Goal: Task Accomplishment & Management: Use online tool/utility

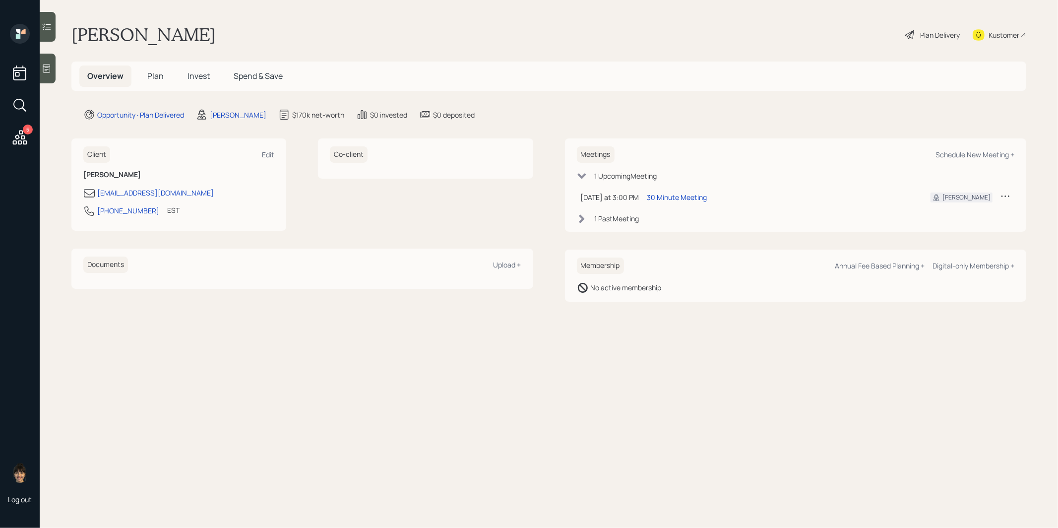
click at [159, 74] on span "Plan" at bounding box center [155, 75] width 16 height 11
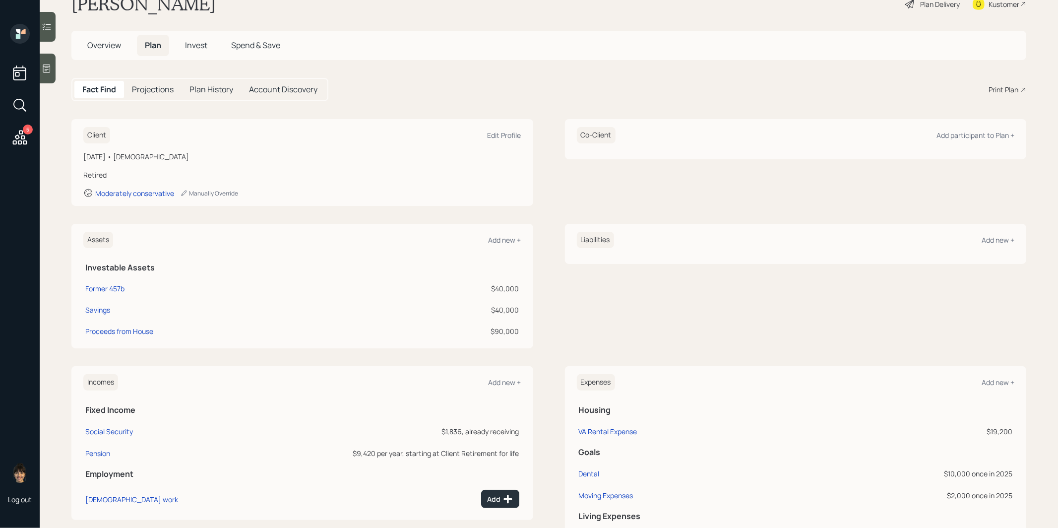
scroll to position [32, 0]
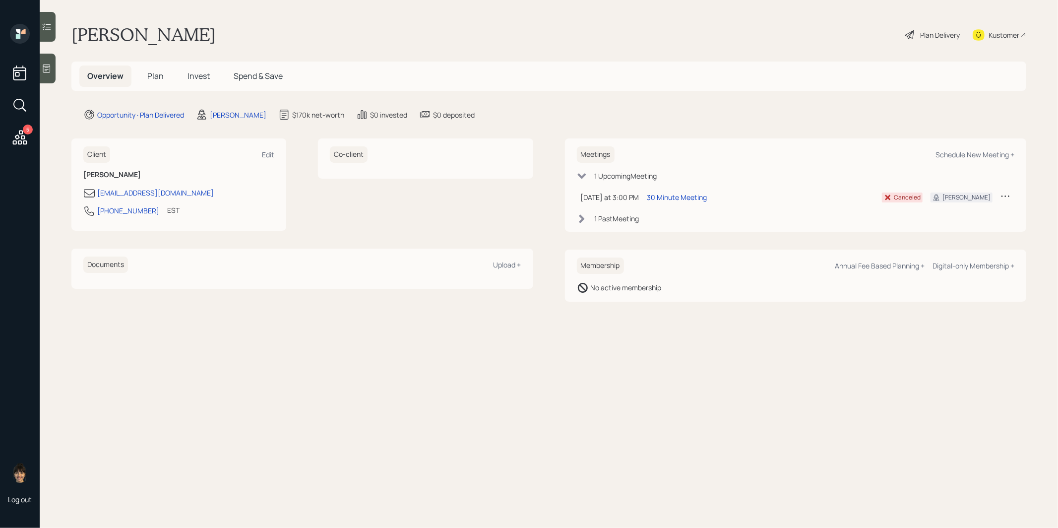
click at [154, 77] on span "Plan" at bounding box center [155, 75] width 16 height 11
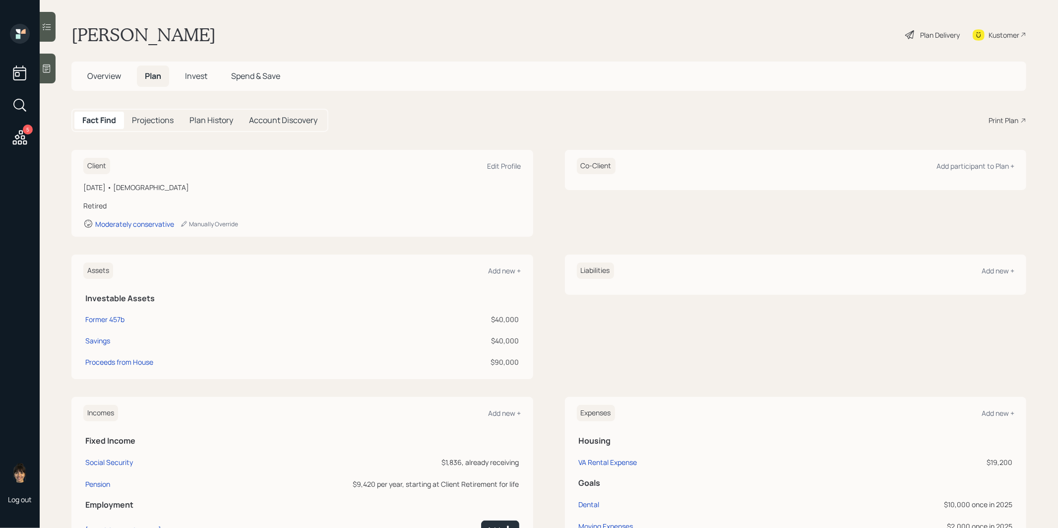
click at [923, 35] on div "Plan Delivery" at bounding box center [940, 35] width 40 height 10
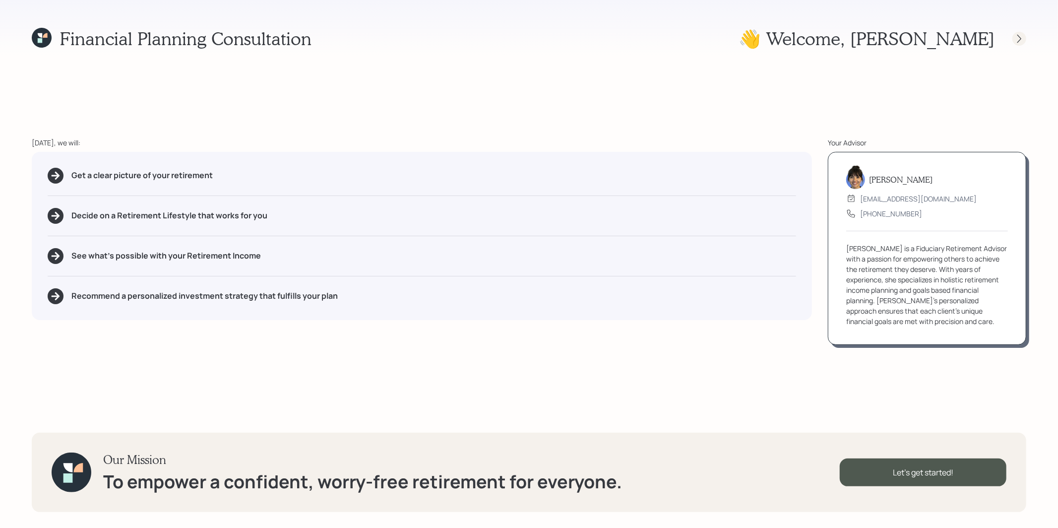
click at [1019, 41] on icon at bounding box center [1020, 38] width 4 height 8
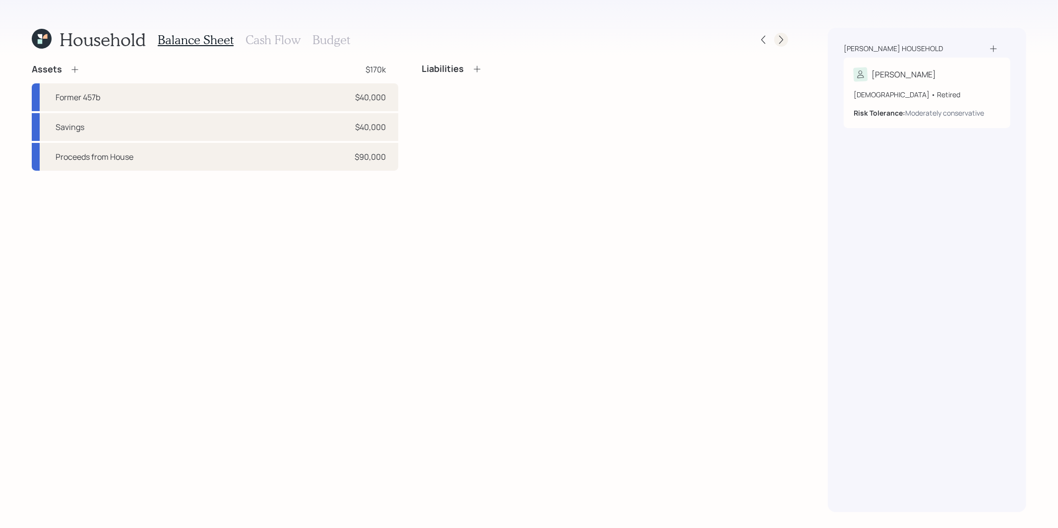
click at [786, 38] on icon at bounding box center [782, 40] width 10 height 10
